Goal: Check status: Check status

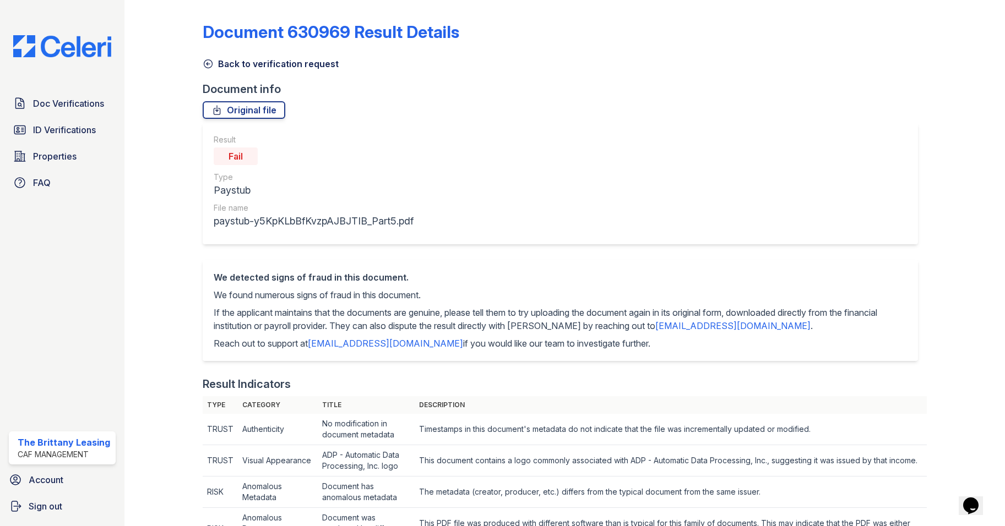
scroll to position [606, 0]
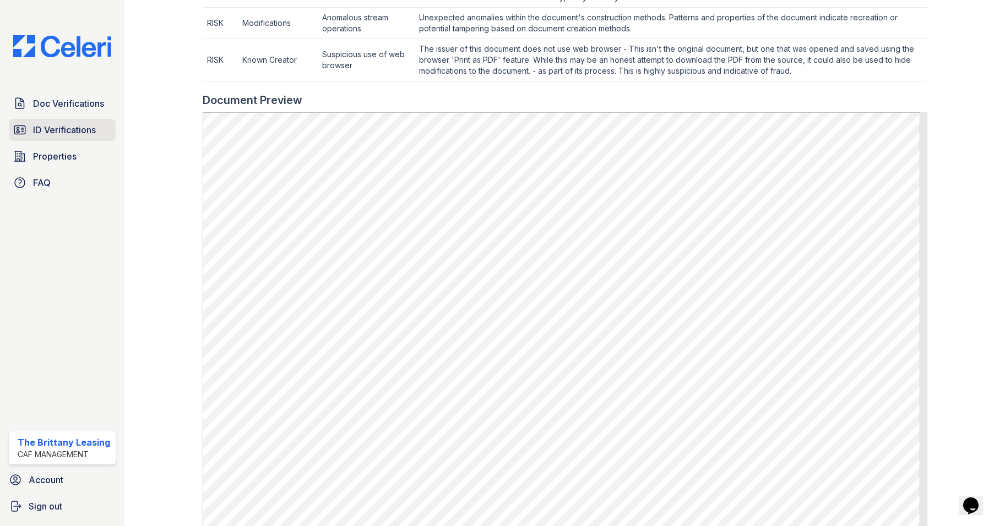
drag, startPoint x: 38, startPoint y: 143, endPoint x: 43, endPoint y: 129, distance: 14.6
click at [38, 143] on div "Doc Verifications ID Verifications Properties FAQ" at bounding box center [62, 143] width 116 height 101
click at [43, 129] on span "ID Verifications" at bounding box center [64, 129] width 63 height 13
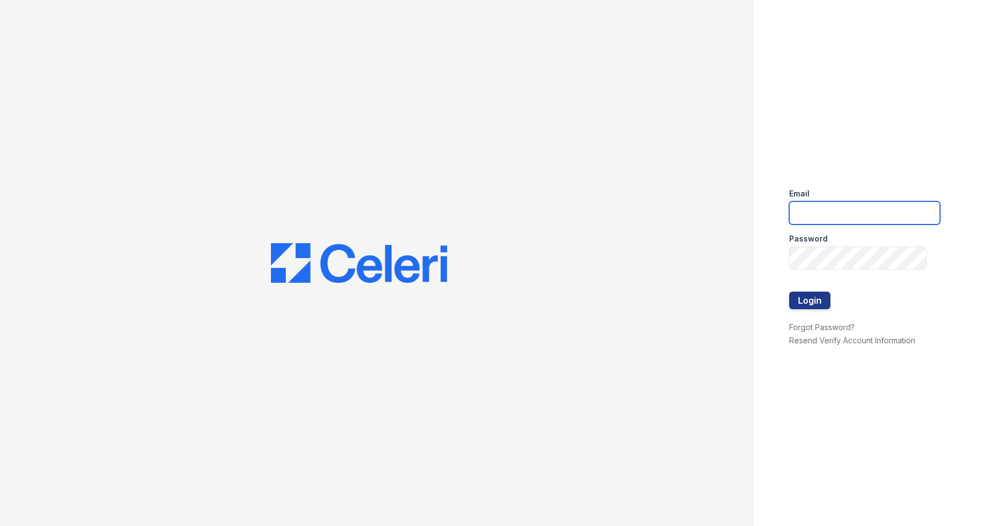
type input "[DOMAIN_NAME][EMAIL_ADDRESS][DOMAIN_NAME]"
click at [814, 301] on button "Login" at bounding box center [809, 301] width 41 height 18
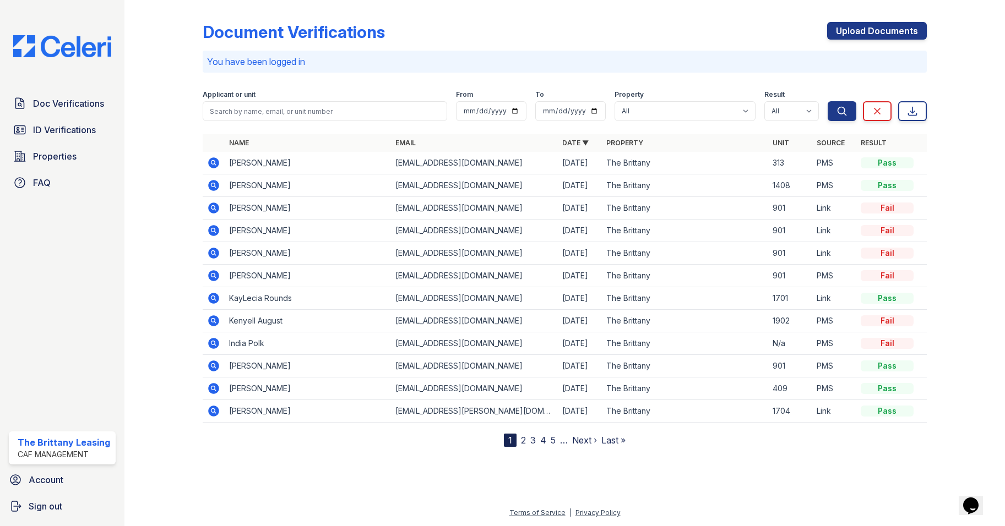
click at [212, 182] on icon at bounding box center [213, 185] width 11 height 11
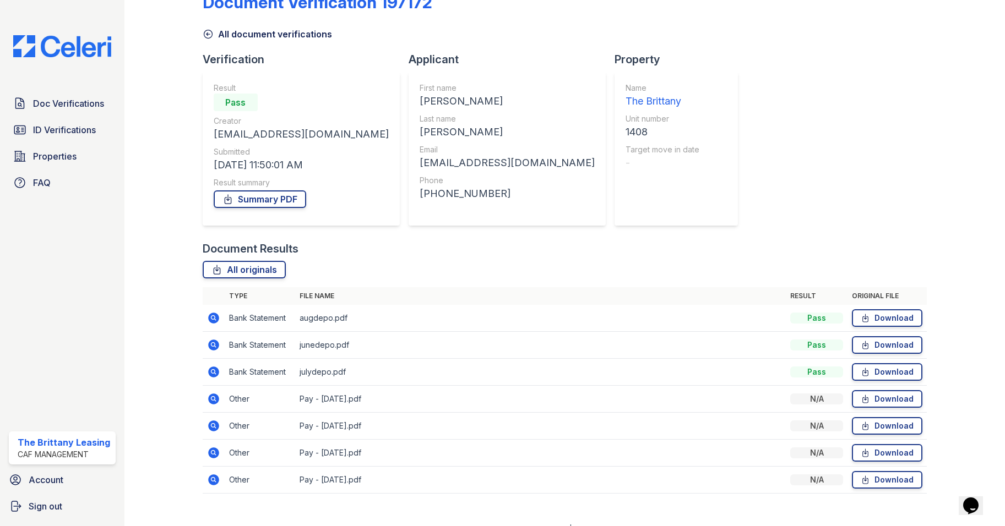
scroll to position [46, 0]
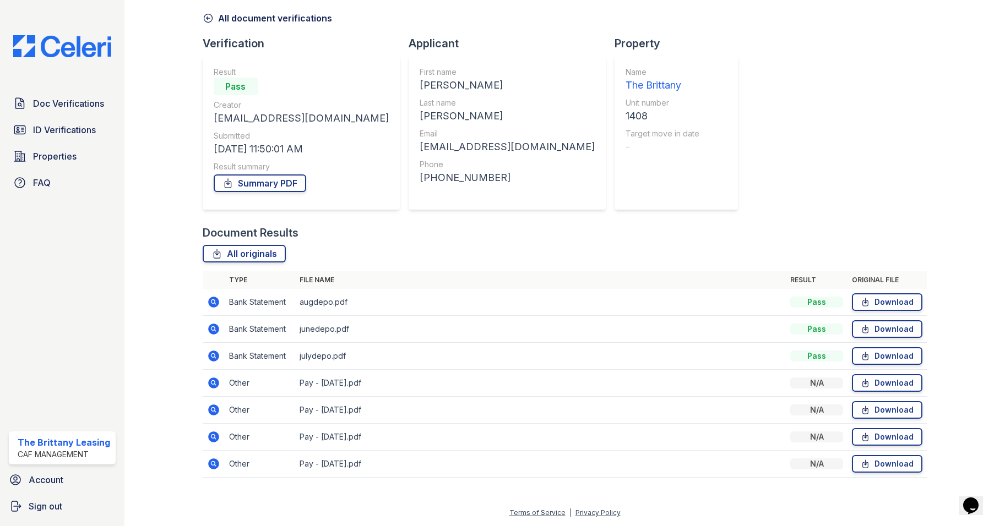
click at [213, 468] on icon at bounding box center [213, 464] width 11 height 11
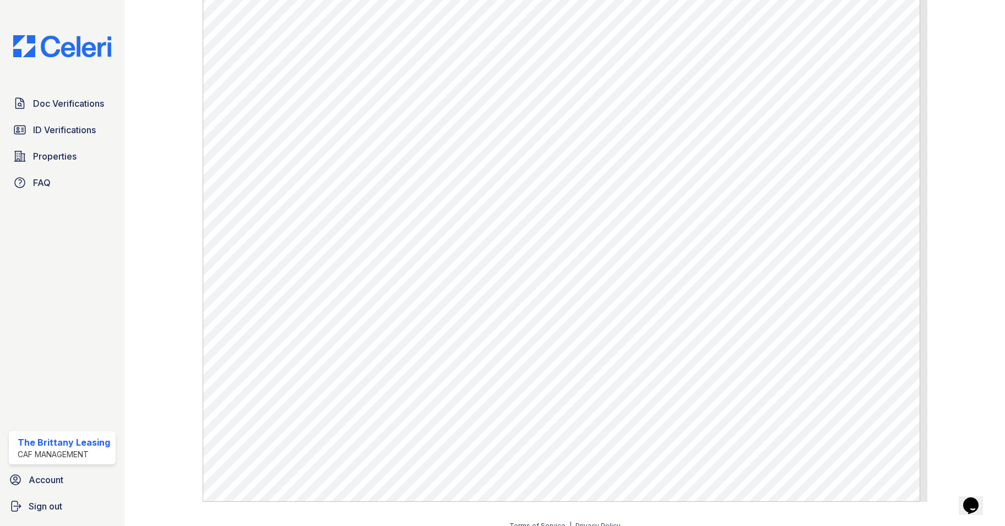
scroll to position [289, 0]
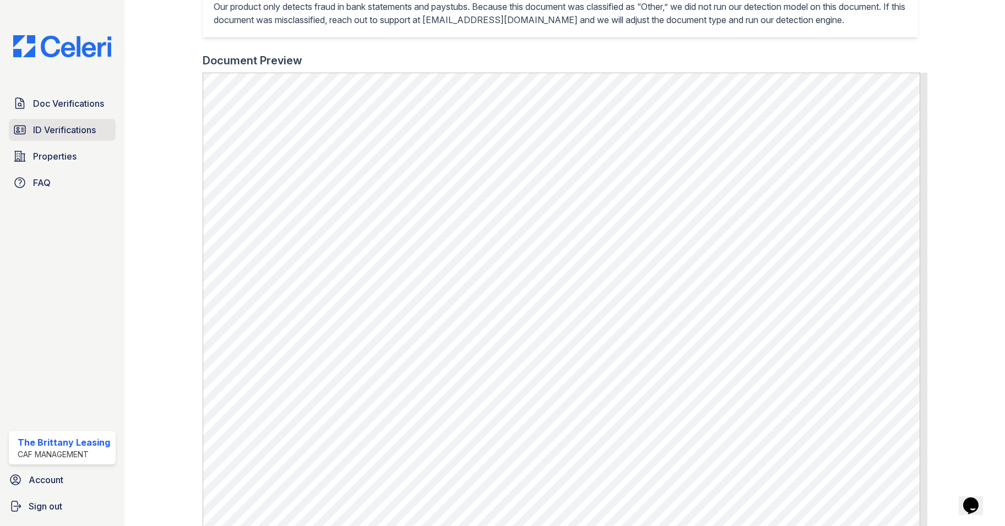
click at [59, 126] on span "ID Verifications" at bounding box center [64, 129] width 63 height 13
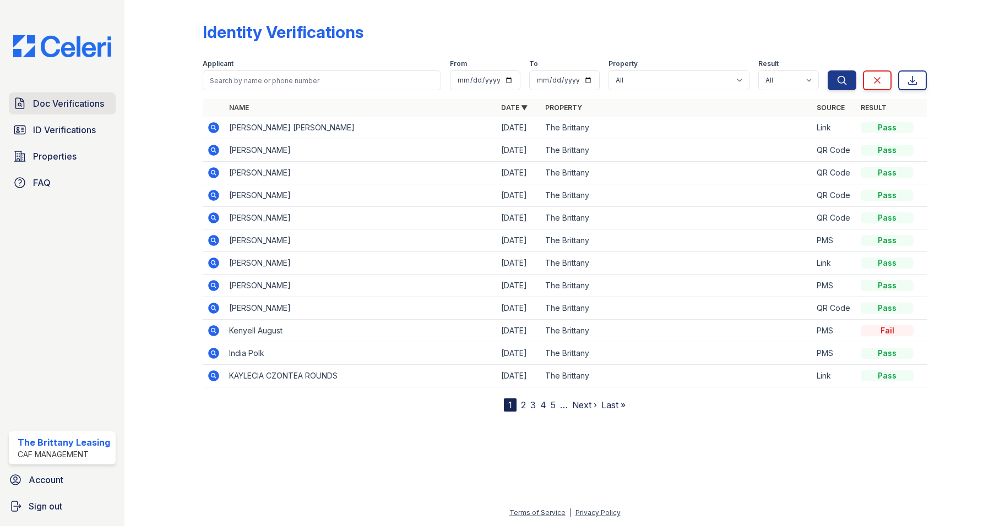
click at [84, 102] on span "Doc Verifications" at bounding box center [68, 103] width 71 height 13
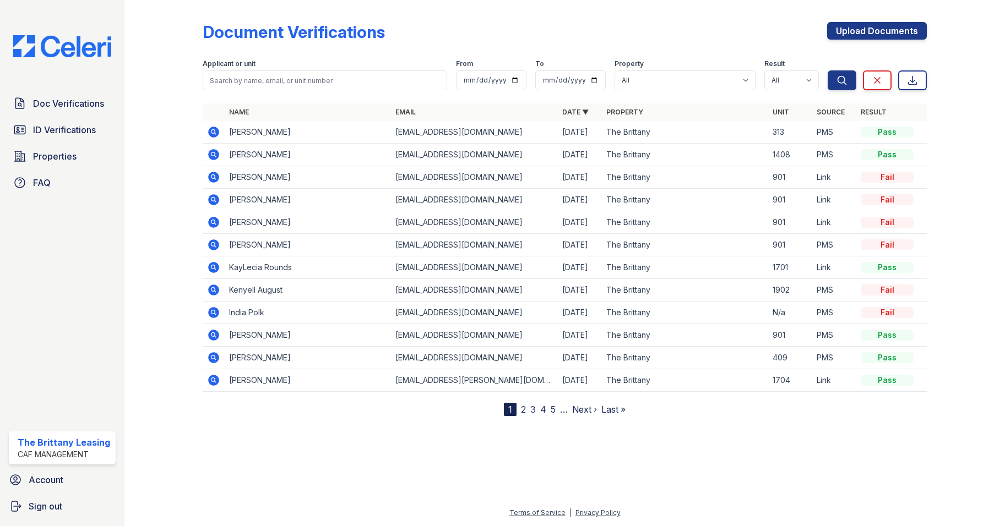
click at [215, 153] on icon at bounding box center [213, 154] width 11 height 11
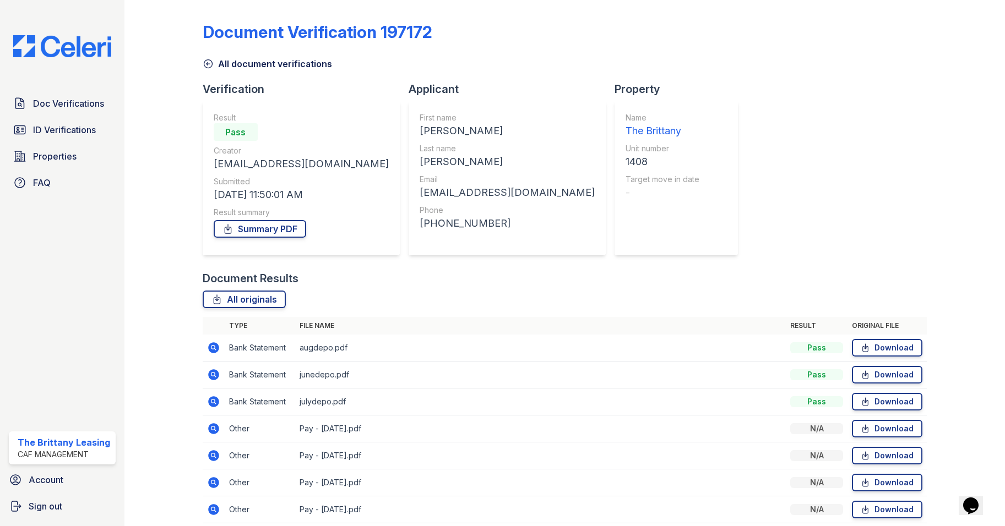
drag, startPoint x: 0, startPoint y: 0, endPoint x: 211, endPoint y: 142, distance: 254.0
click at [211, 144] on div "Result Pass Creator [EMAIL_ADDRESS][DOMAIN_NAME] Submitted [DATE] 11:50:01 AM R…" at bounding box center [301, 178] width 197 height 154
click at [211, 142] on div "Result Pass Creator [EMAIL_ADDRESS][DOMAIN_NAME] Submitted [DATE] 11:50:01 AM R…" at bounding box center [301, 178] width 197 height 154
click at [210, 146] on div "Result Pass Creator [EMAIL_ADDRESS][DOMAIN_NAME] Submitted [DATE] 11:50:01 AM R…" at bounding box center [301, 178] width 197 height 154
click at [0, 292] on html "Doc Verifications ID Verifications Properties FAQ The Brittany Leasing CAF Mana…" at bounding box center [502, 263] width 1005 height 526
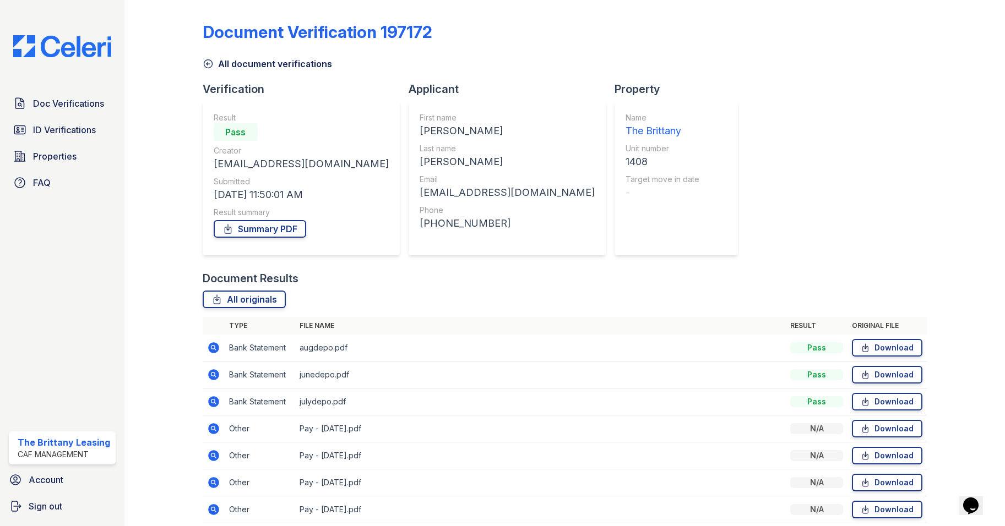
drag, startPoint x: 9, startPoint y: 427, endPoint x: 18, endPoint y: 392, distance: 36.5
click at [19, 407] on div "Doc Verifications ID Verifications Properties FAQ The Brittany Leasing CAF Mana…" at bounding box center [62, 263] width 124 height 526
